Goal: Task Accomplishment & Management: Manage account settings

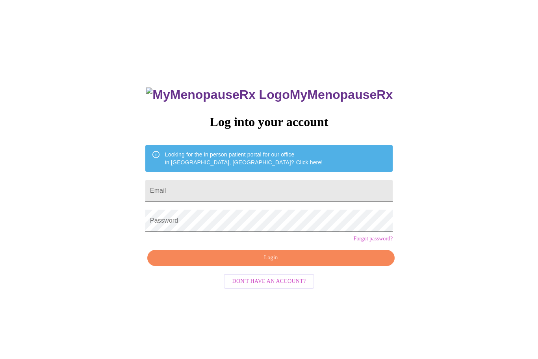
scroll to position [34, 0]
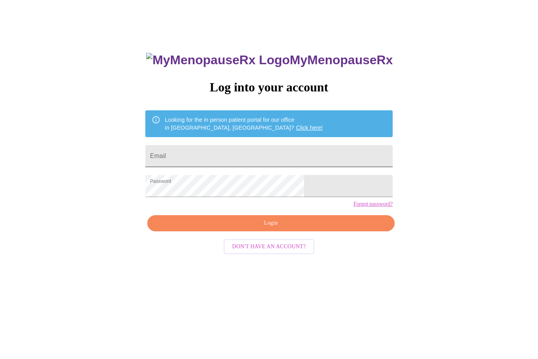
click at [237, 159] on input "Email" at bounding box center [268, 156] width 247 height 22
type input "selvaggipat@comcast.net"
click at [269, 228] on span "Login" at bounding box center [270, 223] width 229 height 10
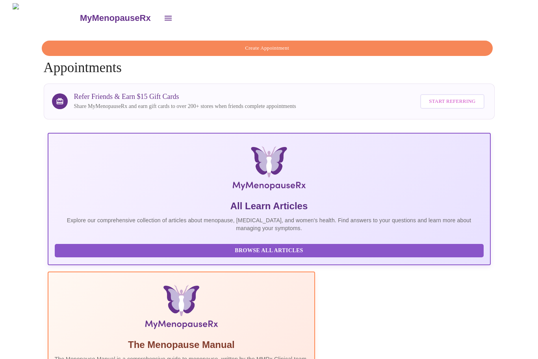
click at [159, 13] on button "open drawer" at bounding box center [168, 18] width 19 height 19
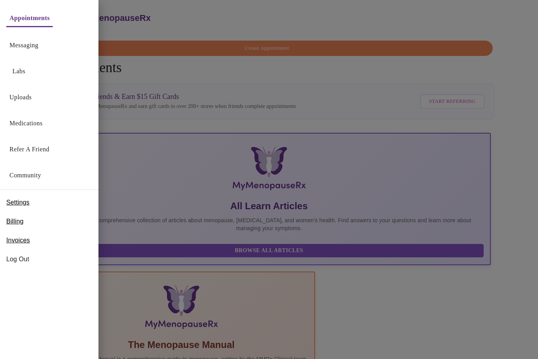
click at [38, 43] on link "Messaging" at bounding box center [23, 45] width 29 height 11
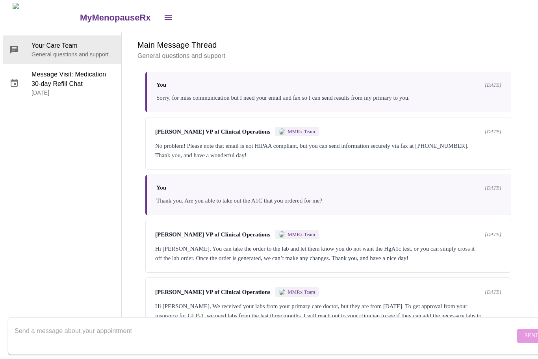
scroll to position [30, 0]
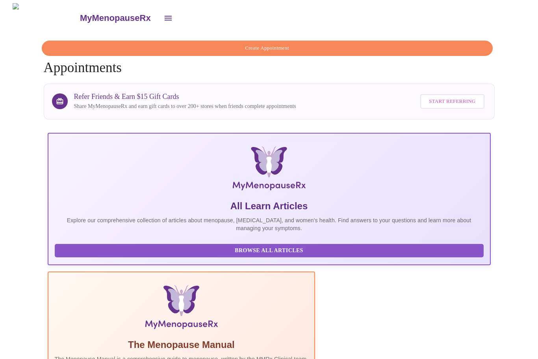
click at [163, 17] on icon "open drawer" at bounding box center [167, 17] width 9 height 9
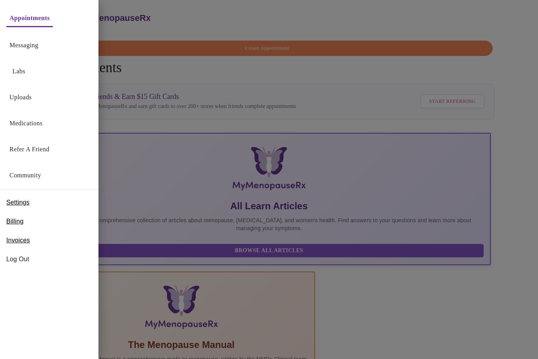
click at [20, 69] on link "Labs" at bounding box center [19, 71] width 13 height 11
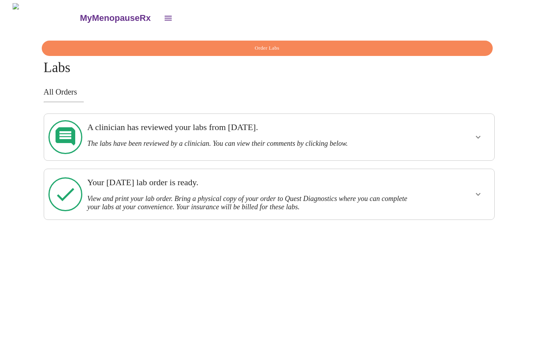
click at [473, 139] on button "show more" at bounding box center [477, 137] width 19 height 19
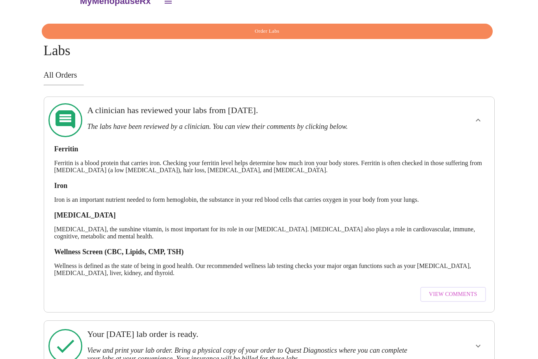
scroll to position [20, 0]
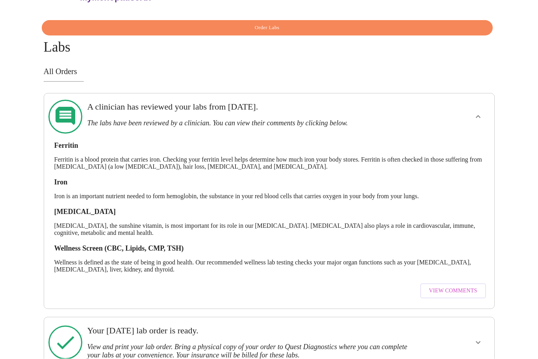
click at [457, 286] on span "View Comments" at bounding box center [453, 291] width 48 height 10
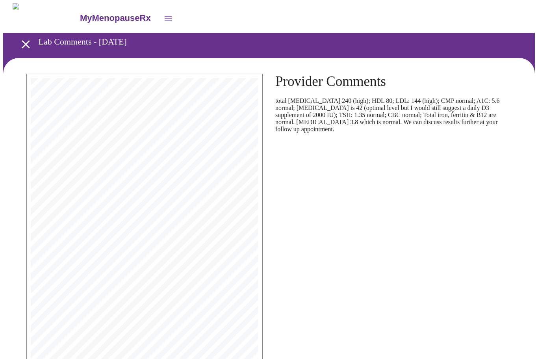
click at [19, 39] on icon "open drawer" at bounding box center [26, 44] width 14 height 14
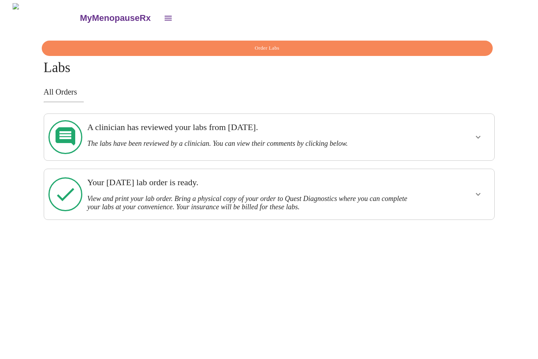
click at [159, 15] on button "open drawer" at bounding box center [168, 18] width 19 height 19
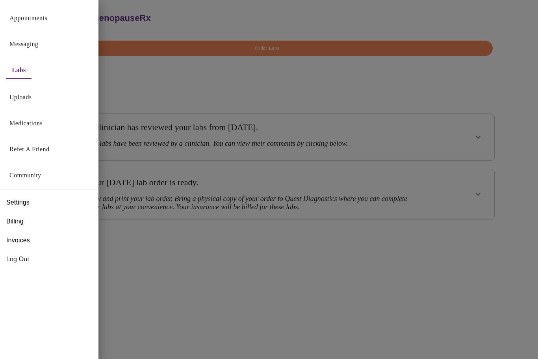
click at [22, 256] on span "Log Out" at bounding box center [49, 258] width 86 height 9
